Goal: Task Accomplishment & Management: Use online tool/utility

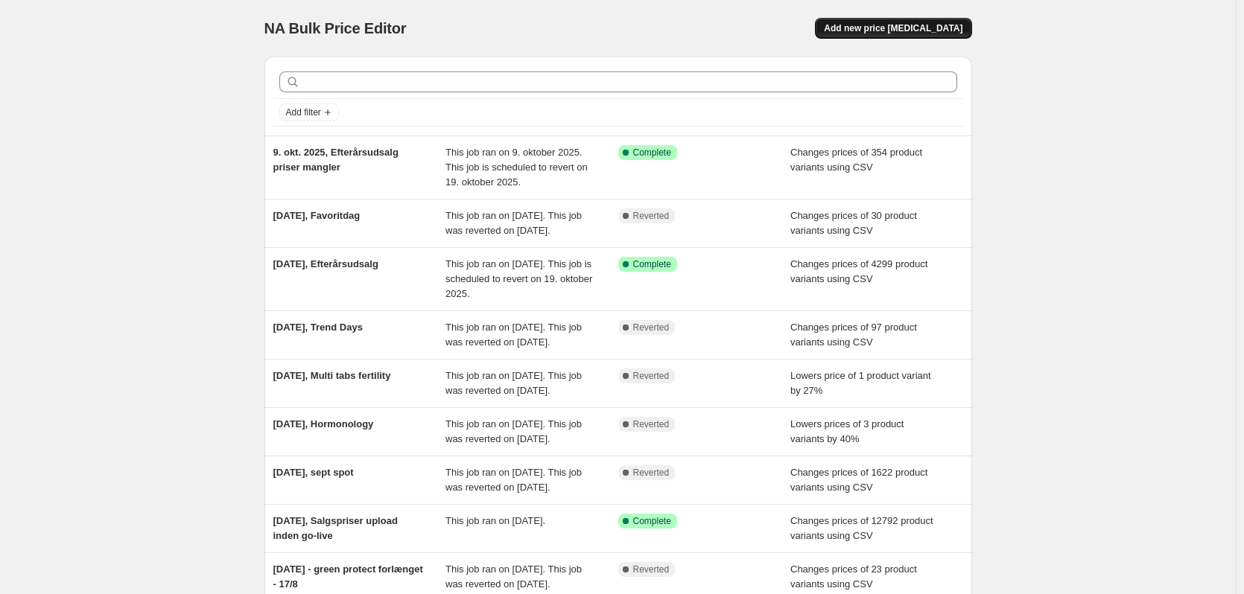
click at [933, 31] on span "Add new price [MEDICAL_DATA]" at bounding box center [893, 28] width 139 height 12
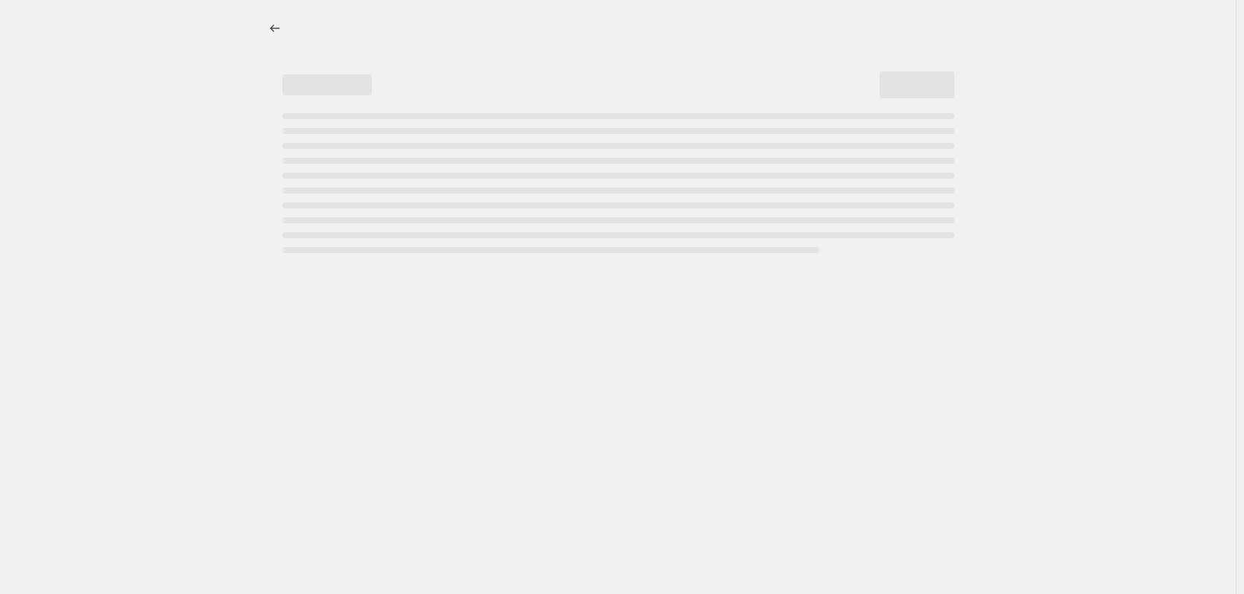
select select "percentage"
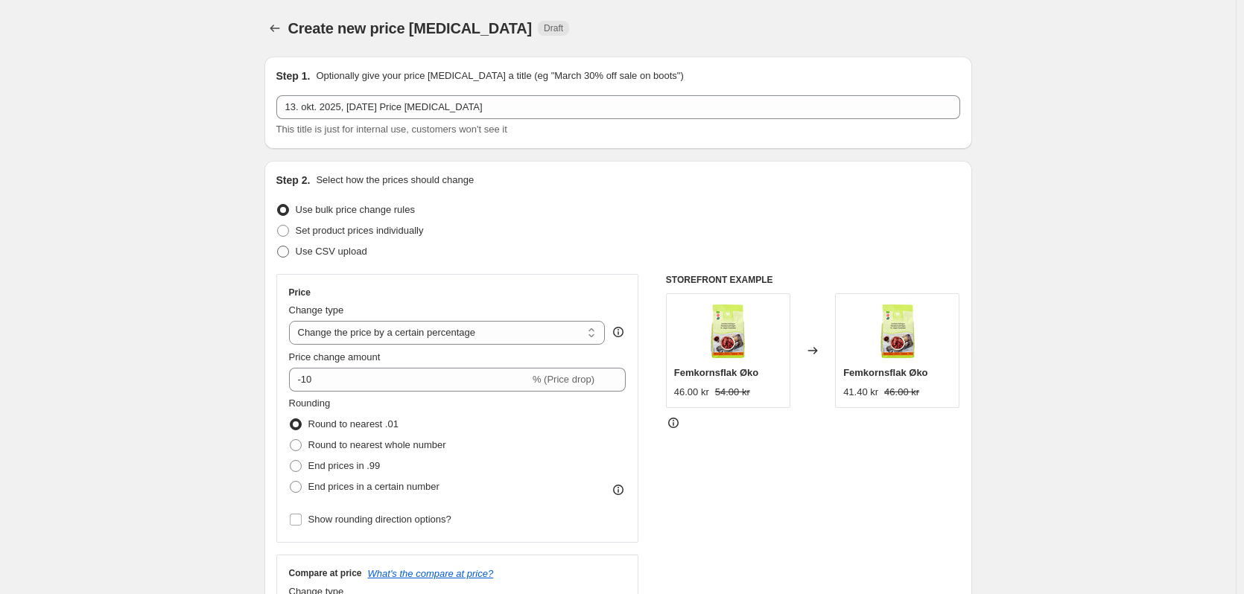
click at [337, 250] on span "Use CSV upload" at bounding box center [332, 251] width 72 height 11
click at [278, 247] on input "Use CSV upload" at bounding box center [277, 246] width 1 height 1
radio input "true"
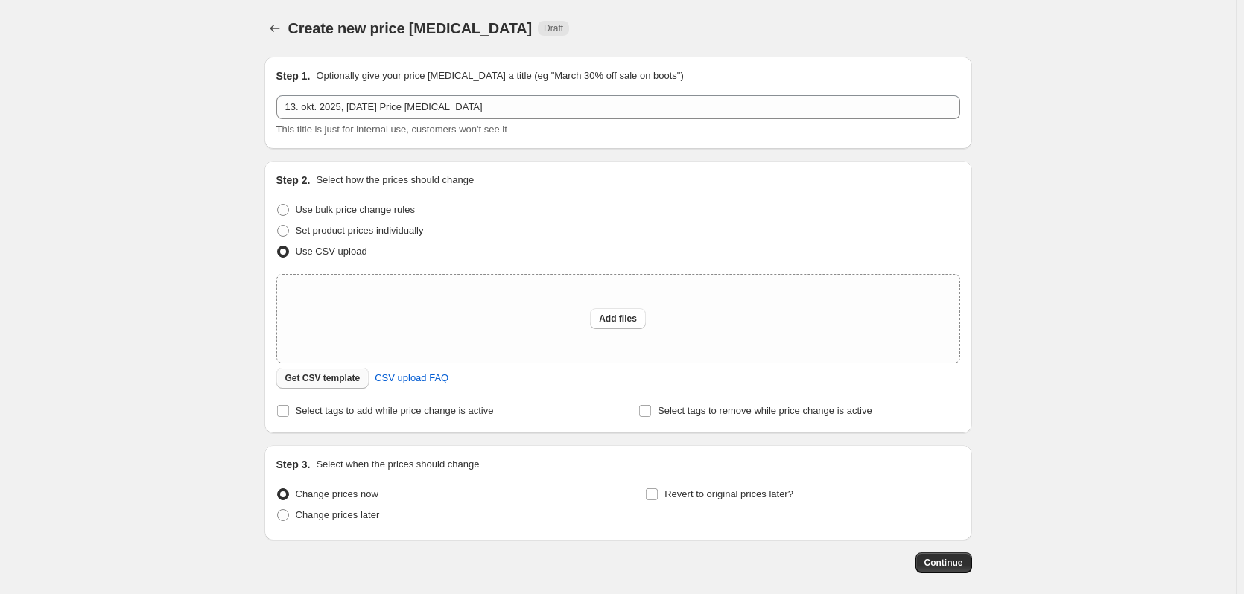
click at [343, 382] on span "Get CSV template" at bounding box center [322, 378] width 75 height 12
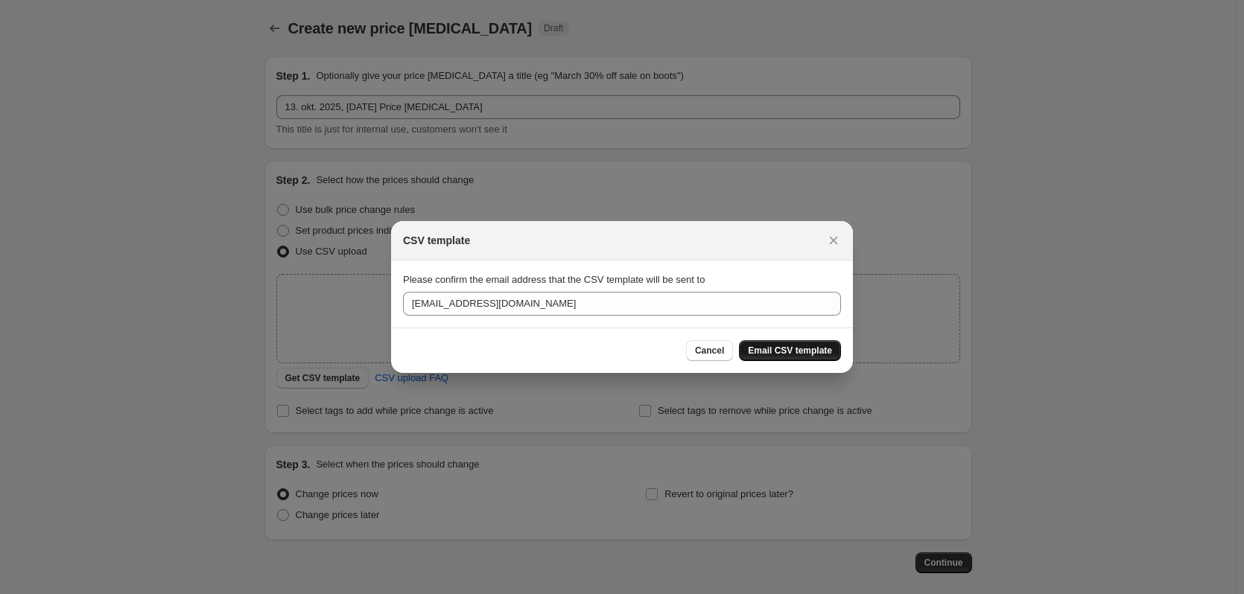
click at [801, 355] on span "Email CSV template" at bounding box center [790, 351] width 84 height 12
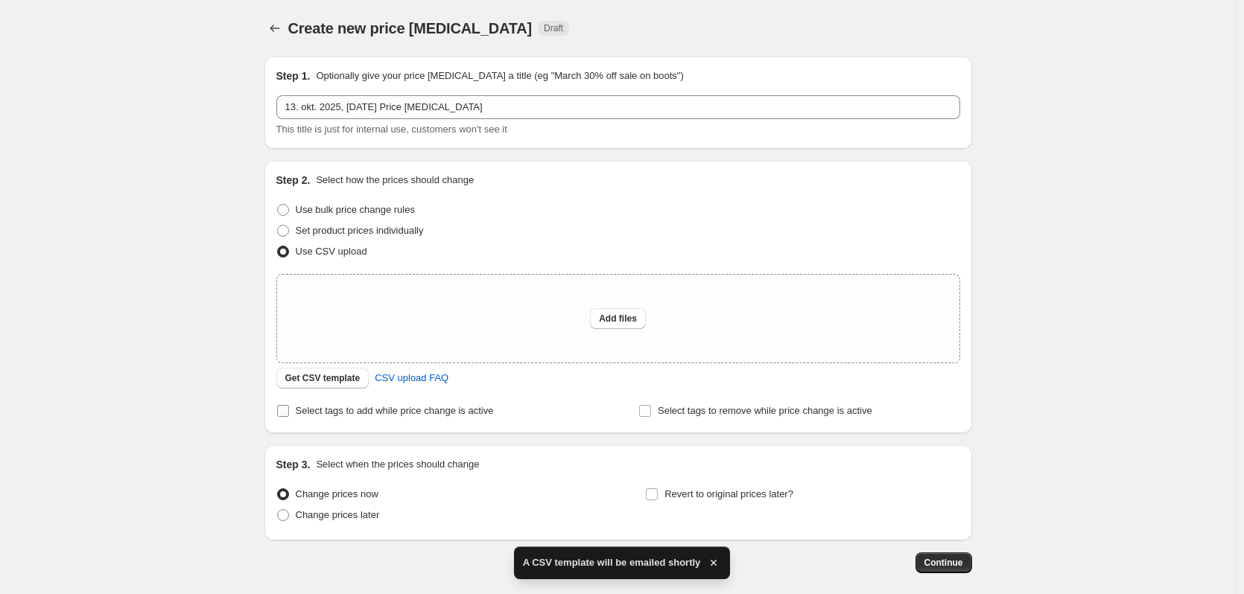
click at [407, 415] on span "Select tags to add while price change is active" at bounding box center [395, 410] width 198 height 11
click at [289, 415] on input "Select tags to add while price change is active" at bounding box center [283, 411] width 12 height 12
checkbox input "true"
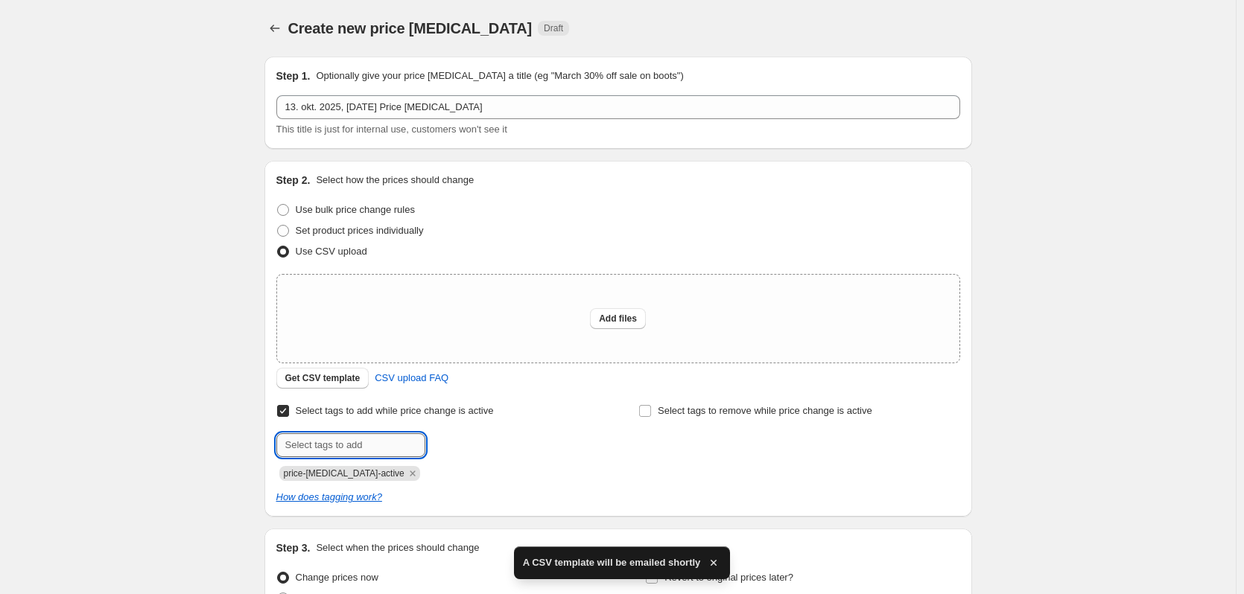
click at [347, 439] on input "text" at bounding box center [350, 446] width 149 height 24
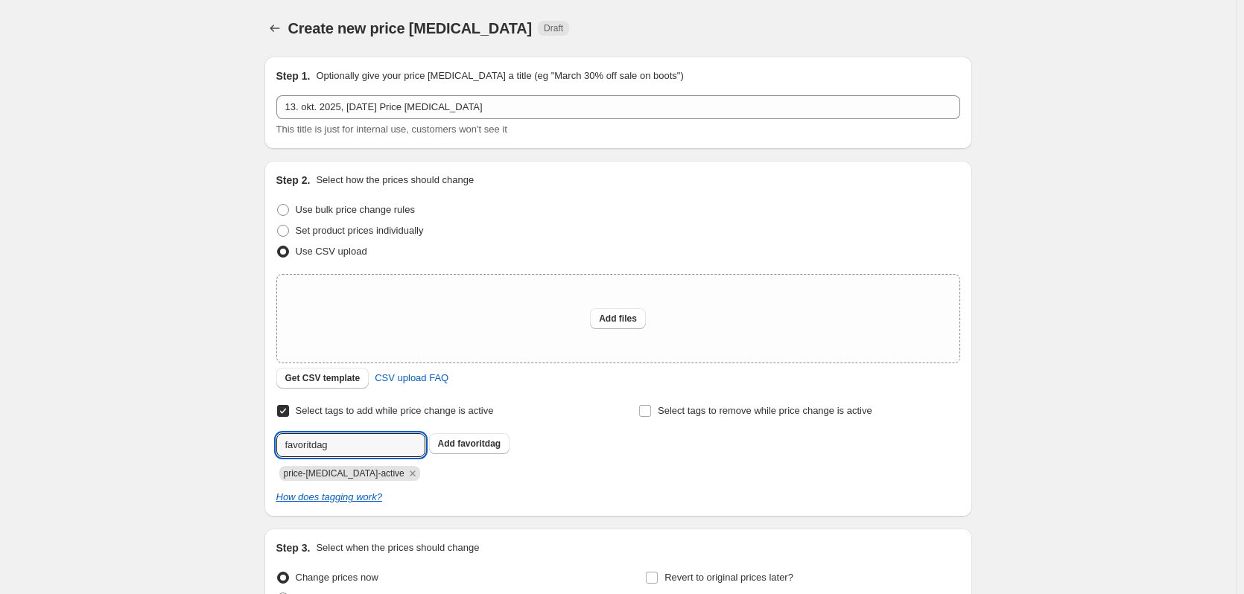
type input "favoritdag"
click at [463, 432] on div "Select tags to add while price change is active Submit favoritdag Add favoritda…" at bounding box center [436, 441] width 321 height 80
click at [462, 437] on button "Add favoritdag" at bounding box center [469, 444] width 81 height 21
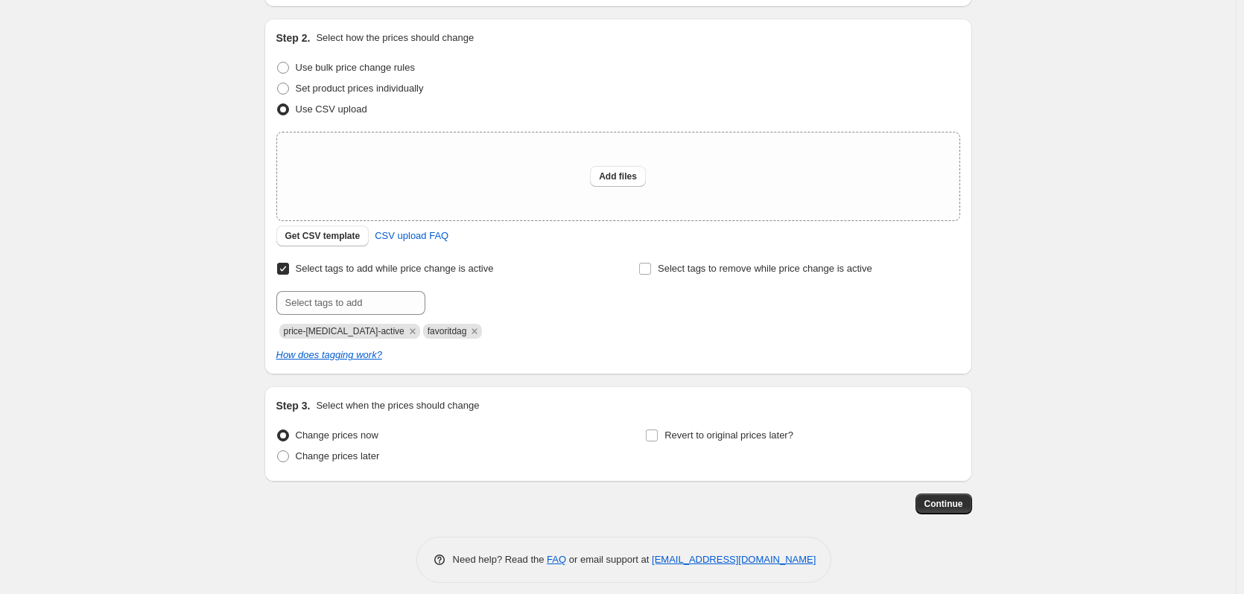
scroll to position [153, 0]
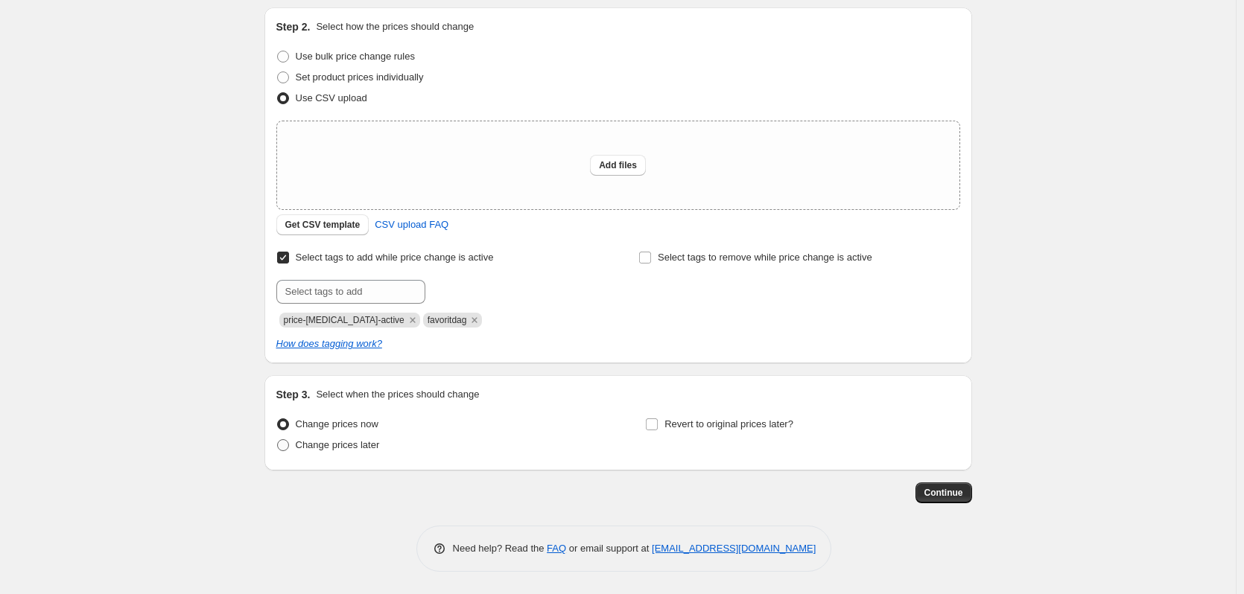
click at [343, 443] on span "Change prices later" at bounding box center [338, 444] width 84 height 11
click at [278, 440] on input "Change prices later" at bounding box center [277, 439] width 1 height 1
radio input "true"
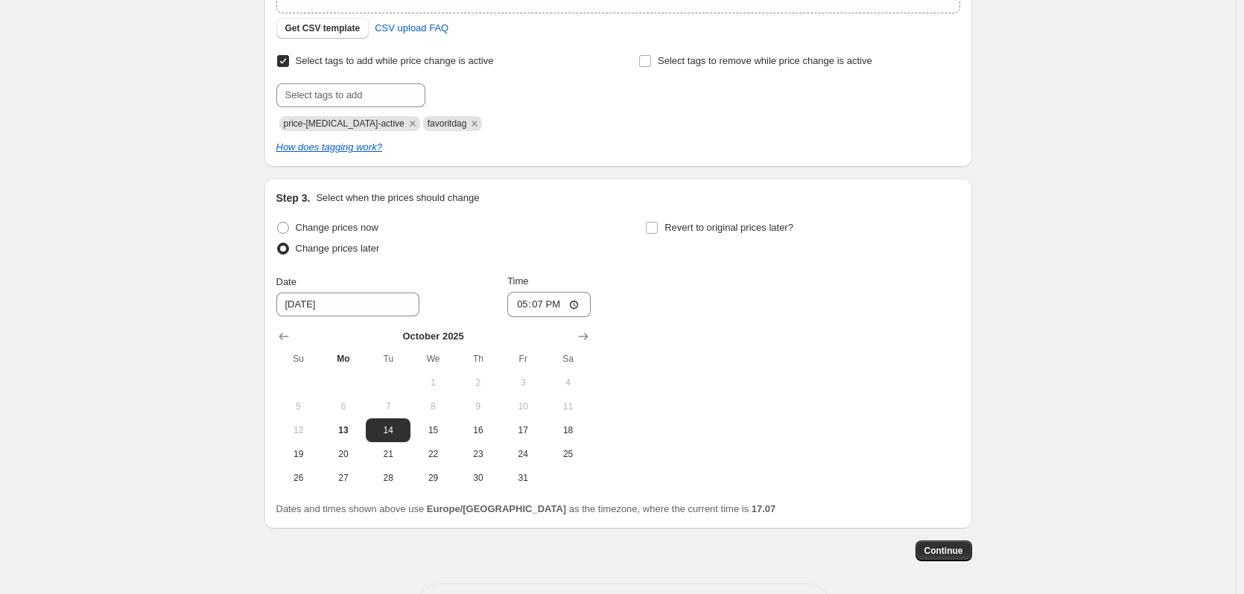
scroll to position [377, 0]
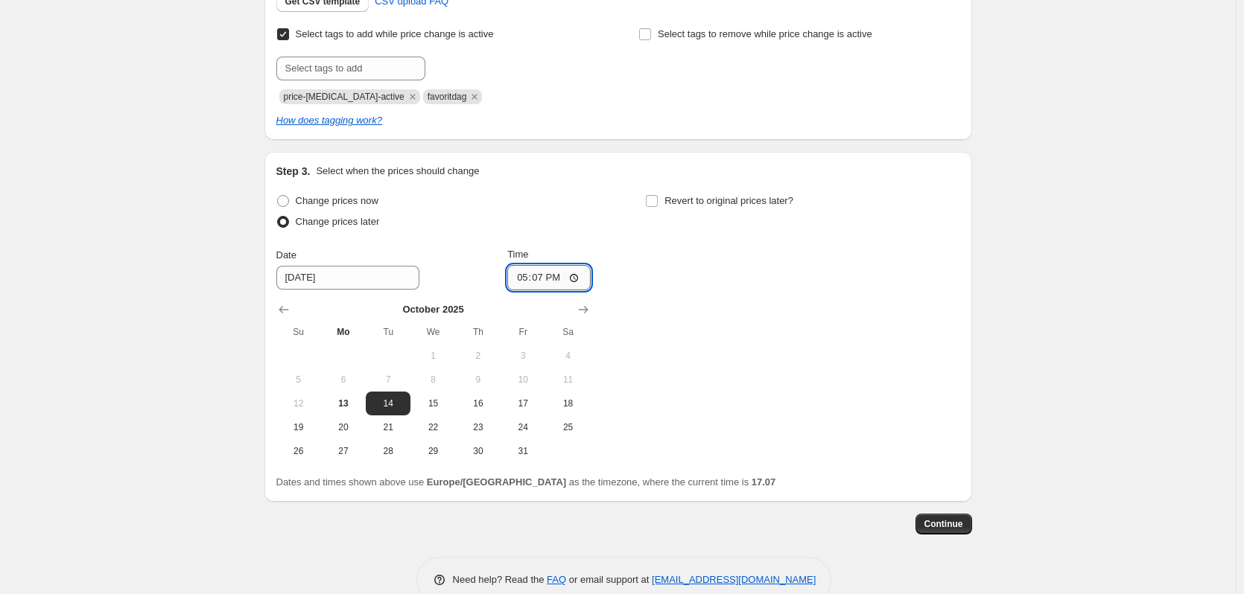
click at [545, 277] on input "17:07" at bounding box center [548, 277] width 83 height 25
type input "00:30"
click at [927, 284] on div "Change prices now Change prices later Date [DATE] Time 00:[DATE] Mo Tu We Th Fr…" at bounding box center [618, 327] width 684 height 273
click at [217, 264] on div "Create new price [MEDICAL_DATA]. This page is ready Create new price [MEDICAL_D…" at bounding box center [618, 124] width 1236 height 1003
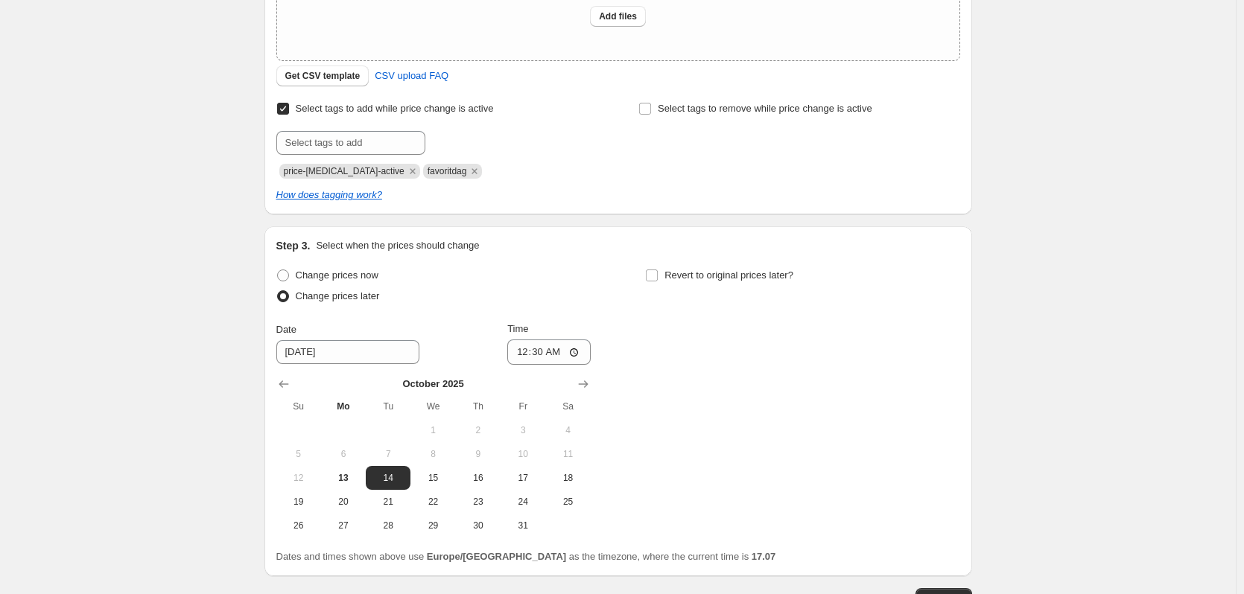
click at [670, 288] on div "Revert to original prices later?" at bounding box center [802, 287] width 314 height 45
click at [696, 279] on span "Revert to original prices later?" at bounding box center [728, 275] width 129 height 11
click at [658, 279] on input "Revert to original prices later?" at bounding box center [652, 276] width 12 height 12
checkbox input "true"
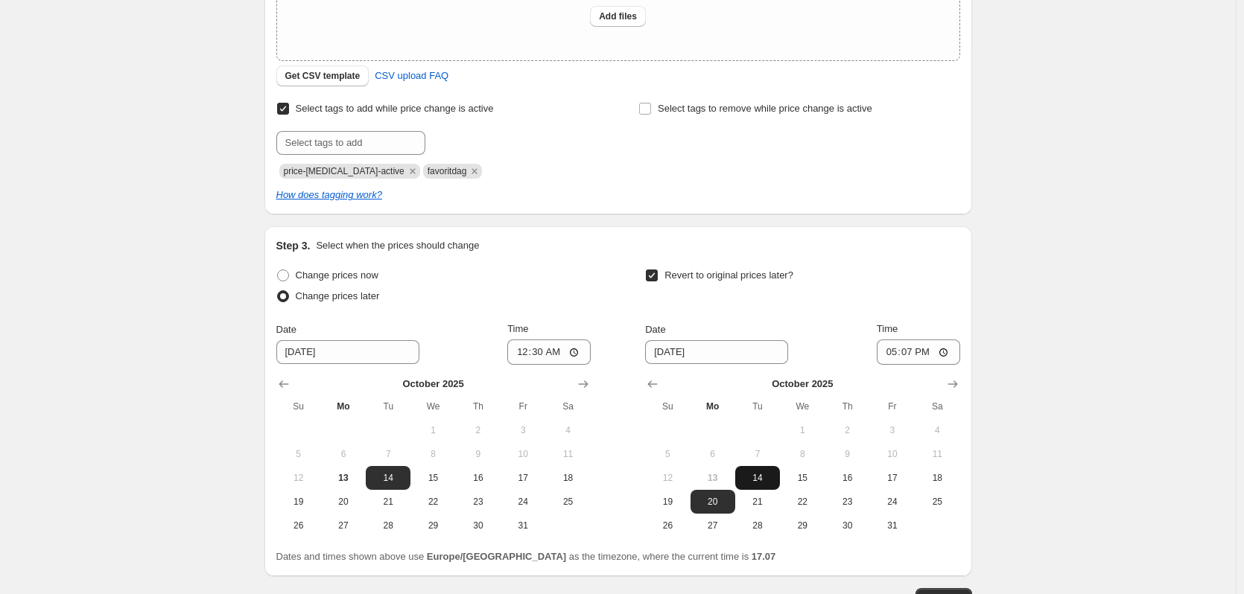
click at [776, 488] on button "14" at bounding box center [757, 478] width 45 height 24
type input "[DATE]"
click at [905, 358] on input "17:07" at bounding box center [918, 352] width 83 height 25
type input "23:59"
click at [1198, 197] on div "Create new price [MEDICAL_DATA]. This page is ready Create new price [MEDICAL_D…" at bounding box center [618, 199] width 1236 height 1003
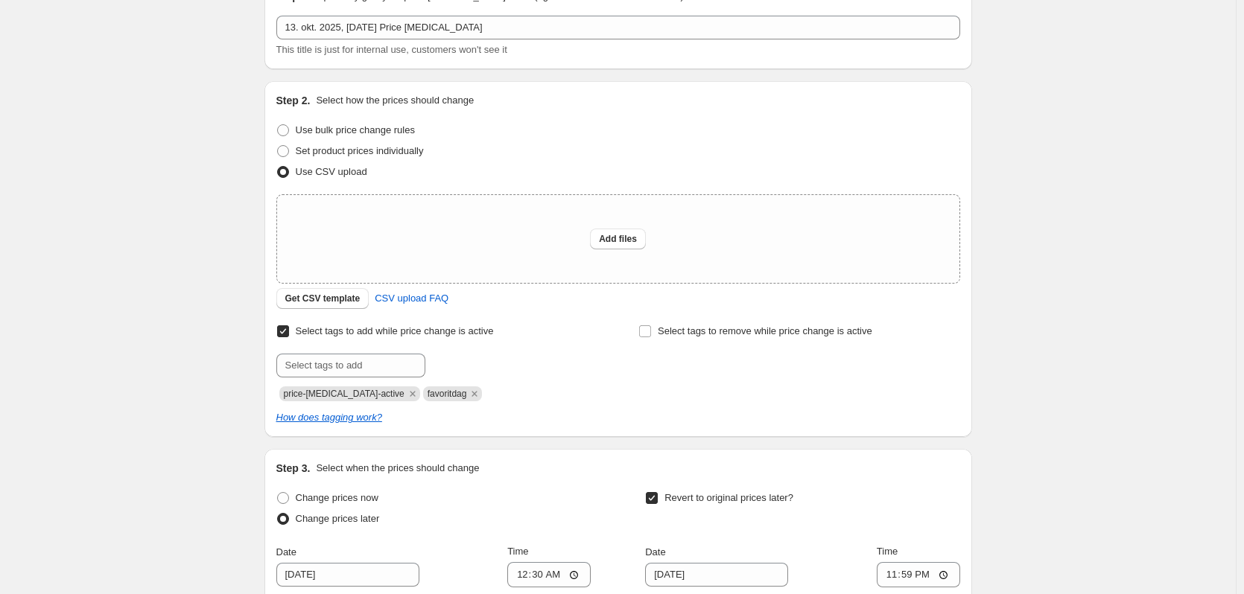
scroll to position [79, 0]
click at [613, 243] on span "Add files" at bounding box center [618, 240] width 38 height 12
type input "C:\fakepath\NO-favoritdag-13-10.csv"
click at [113, 323] on div "Create new price [MEDICAL_DATA]. This page is ready Create new price [MEDICAL_D…" at bounding box center [618, 422] width 1236 height 1003
click at [629, 237] on span "Add files" at bounding box center [618, 240] width 38 height 12
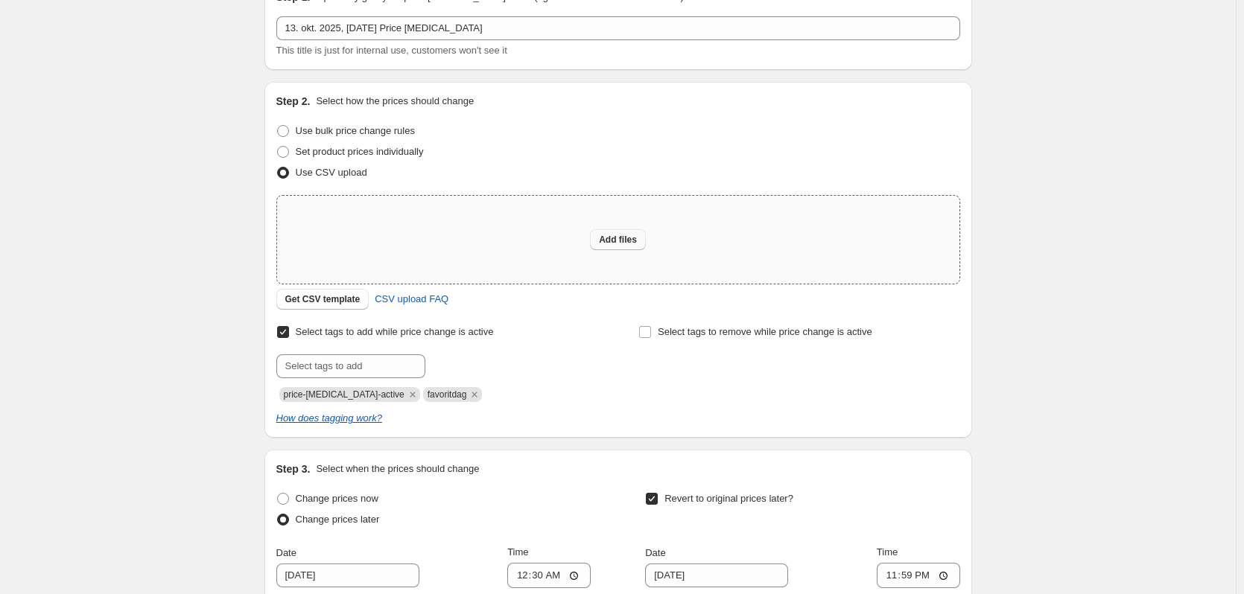
type input "C:\fakepath\NO-favoritdag-13-10.csv"
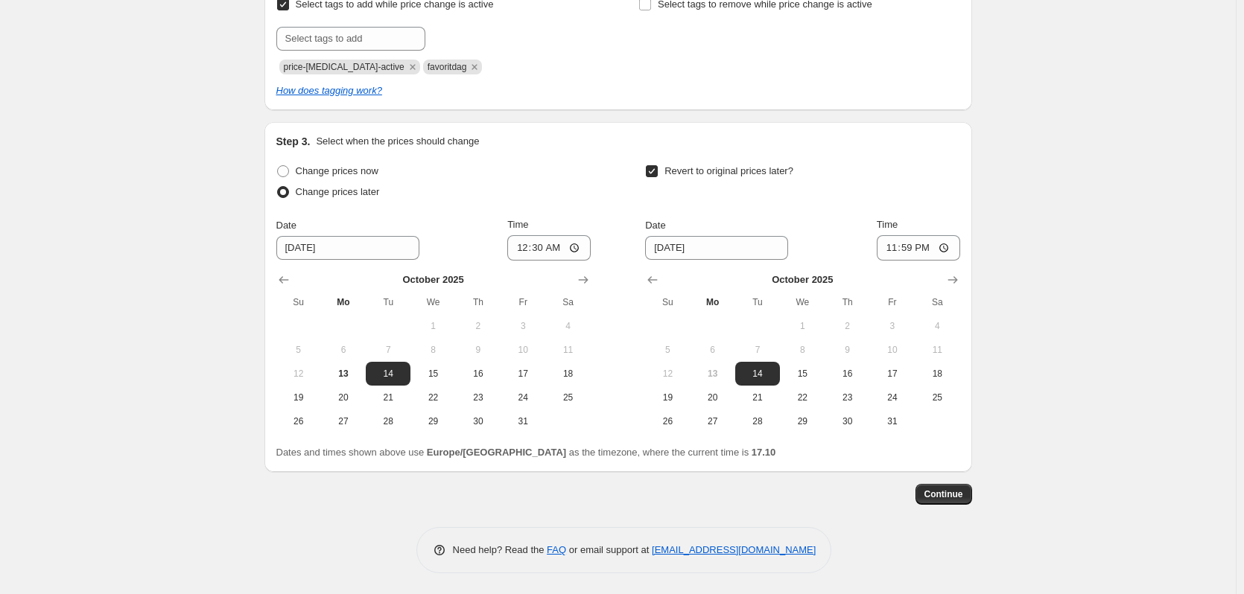
scroll to position [434, 0]
click at [960, 498] on span "Continue" at bounding box center [943, 493] width 39 height 12
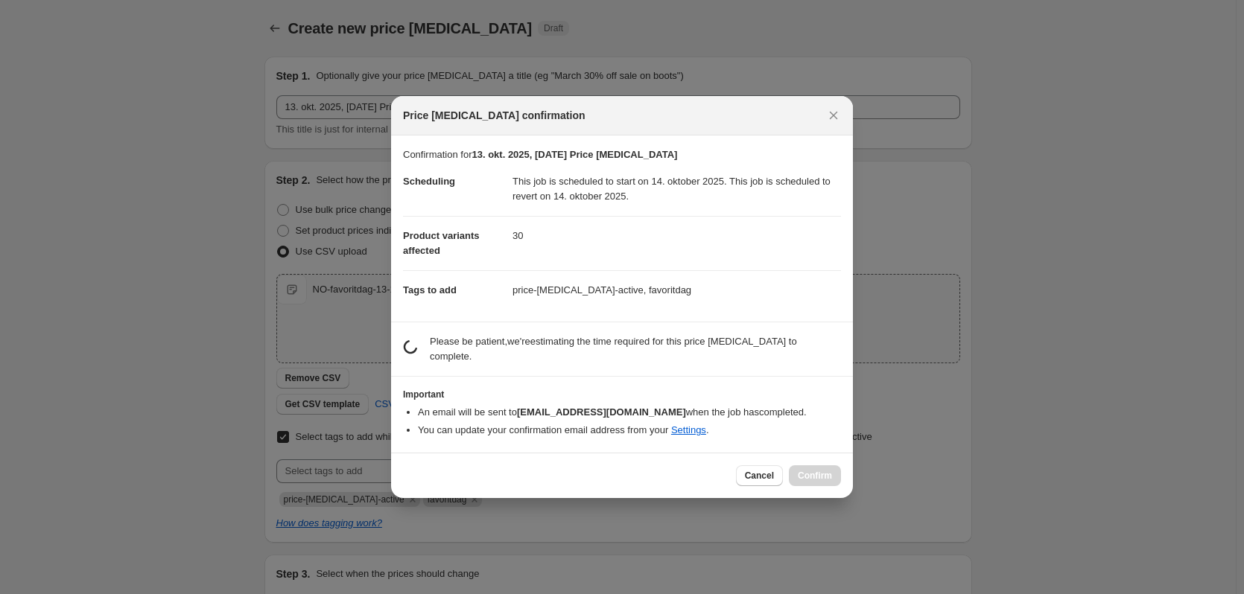
scroll to position [0, 0]
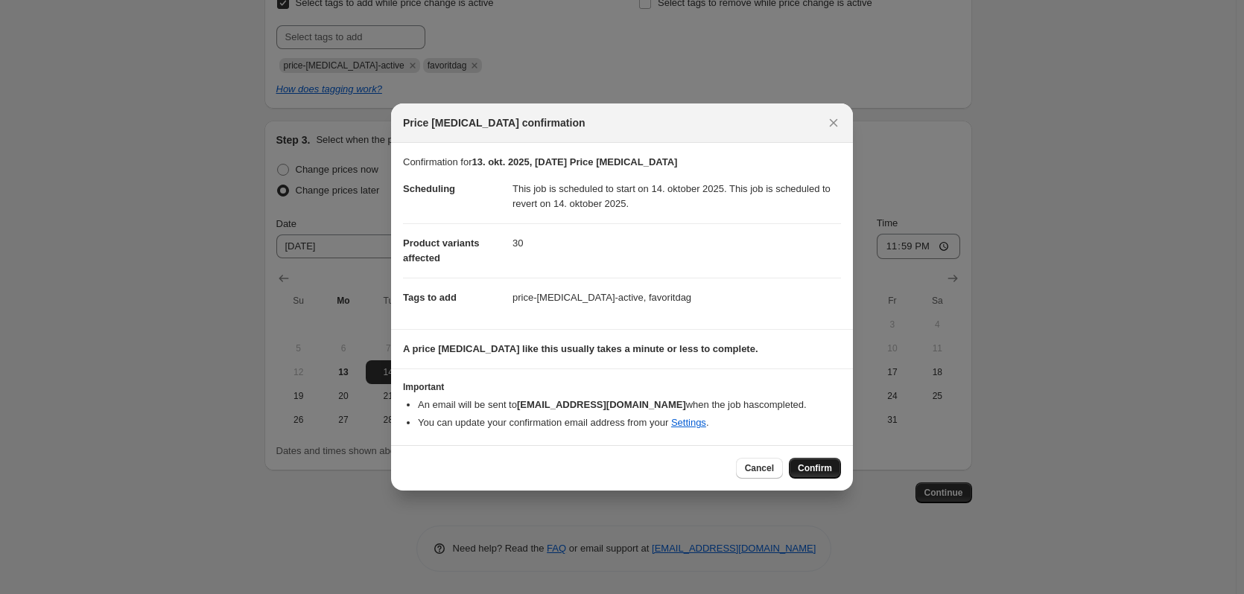
click at [811, 466] on span "Confirm" at bounding box center [815, 469] width 34 height 12
